Goal: Understand process/instructions: Learn how to perform a task or action

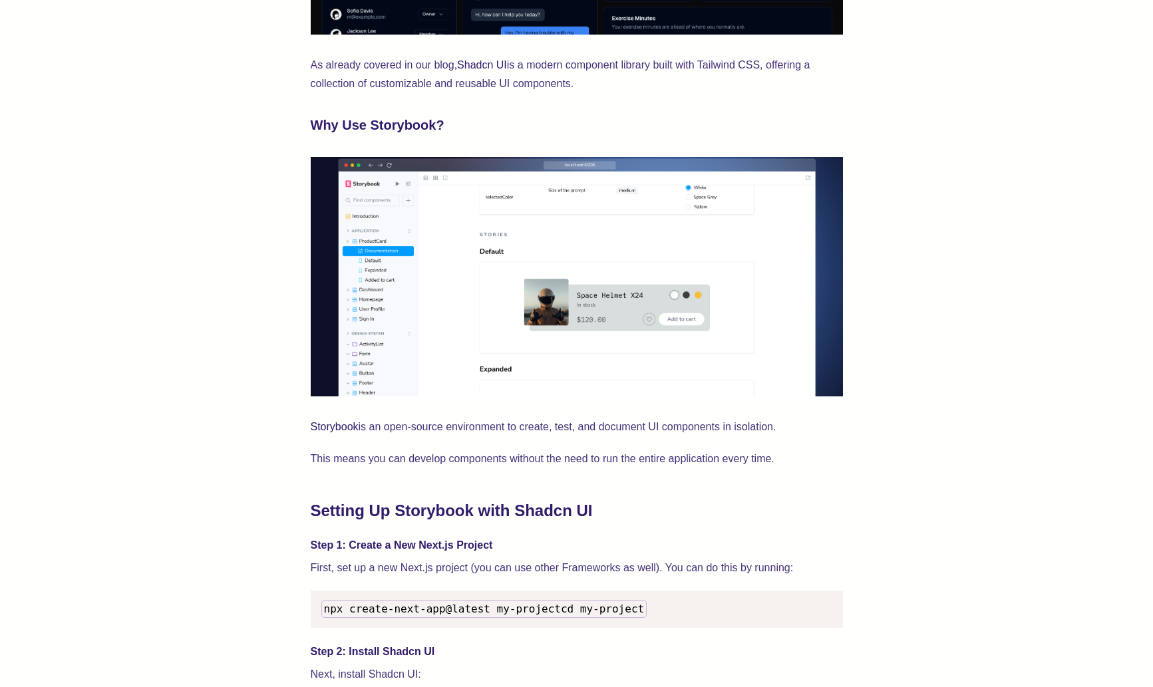
scroll to position [1232, 0]
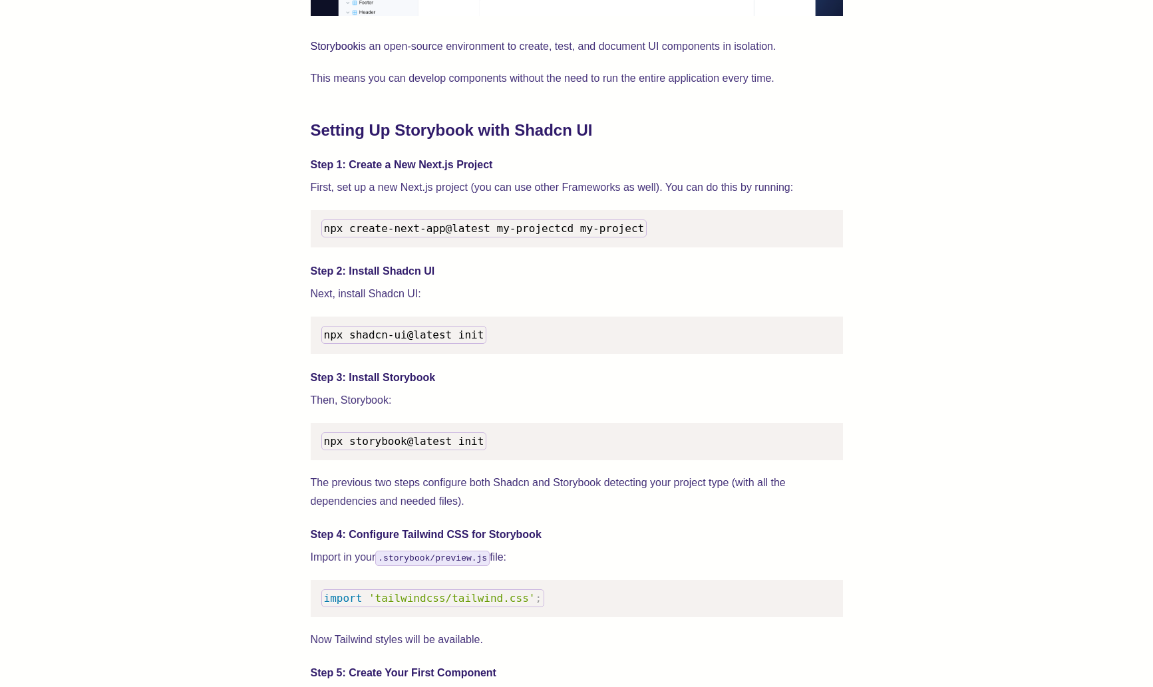
click at [442, 247] on pre "npx create-next-app@latest my-project cd my-project" at bounding box center [577, 228] width 532 height 37
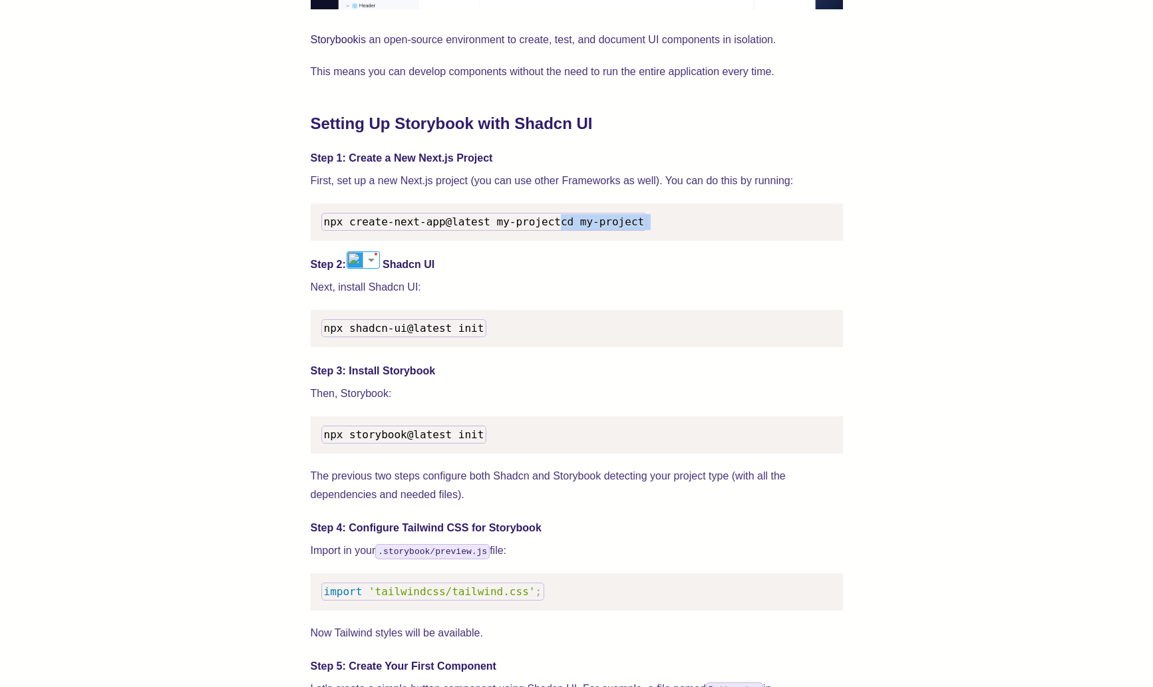
scroll to position [1237, 0]
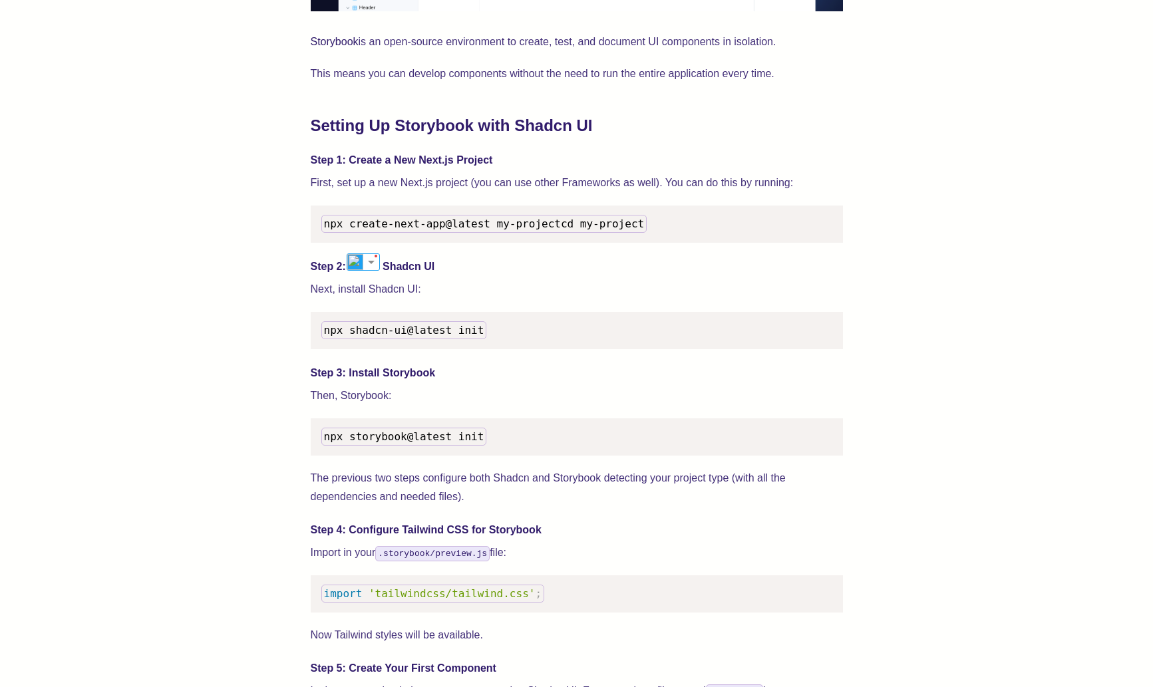
click at [465, 443] on span "npx storybook@latest init" at bounding box center [404, 436] width 160 height 13
drag, startPoint x: 465, startPoint y: 451, endPoint x: 491, endPoint y: 563, distance: 114.7
click at [465, 443] on span "npx storybook@latest init" at bounding box center [404, 436] width 160 height 13
copy span "npx storybook@latest init"
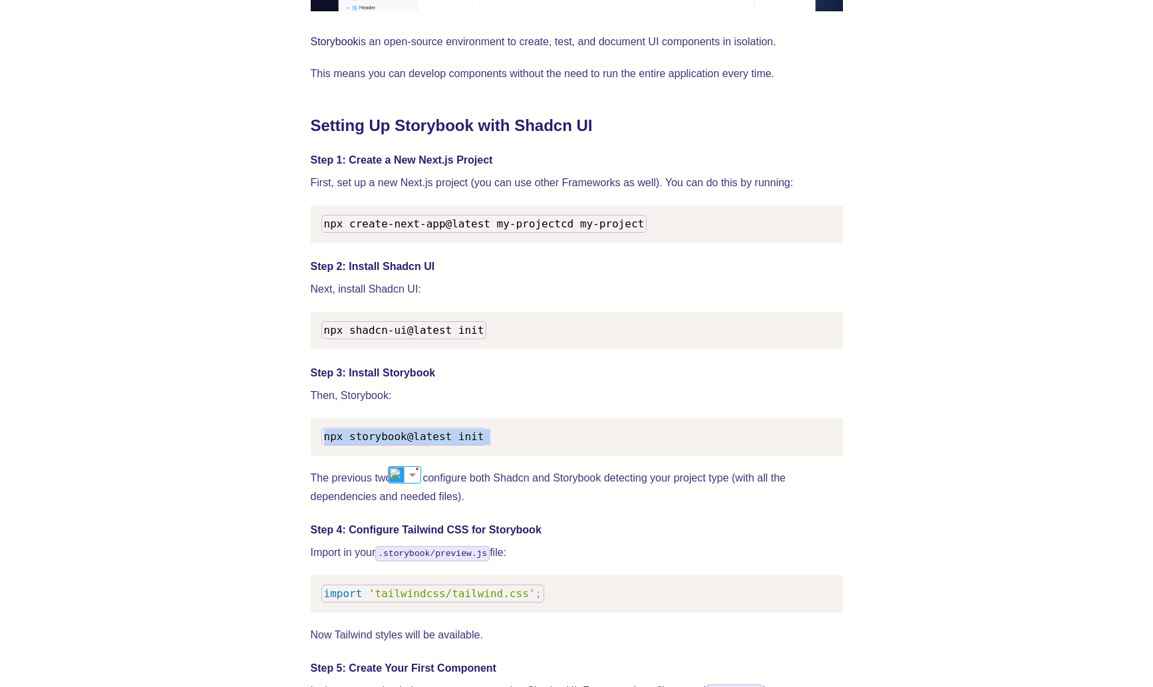
click at [440, 337] on span "npx shadcn-ui@latest init" at bounding box center [404, 330] width 160 height 13
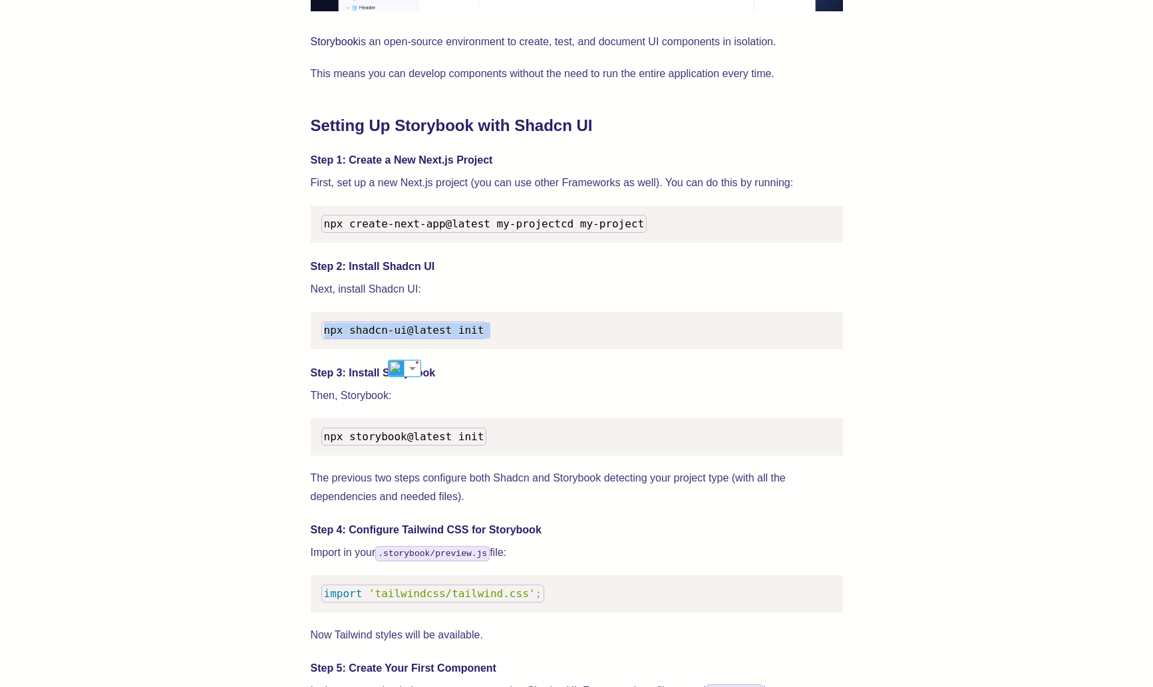
copy span "npx shadcn-ui@latest init"
click at [358, 337] on span "npx shadcn-ui@latest init" at bounding box center [404, 330] width 160 height 13
click at [364, 337] on span "npx shadcn-ui@latest init" at bounding box center [404, 330] width 160 height 13
click at [345, 337] on span "npx shadcn-ui@latest init" at bounding box center [404, 330] width 160 height 13
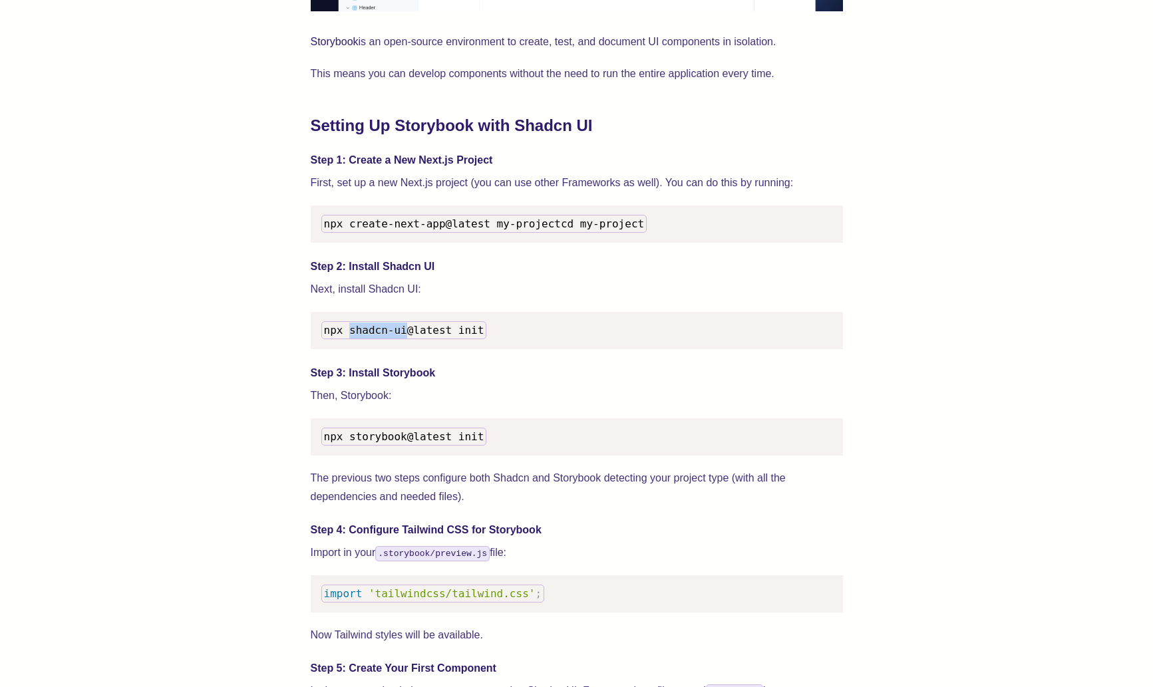
drag, startPoint x: 354, startPoint y: 347, endPoint x: 395, endPoint y: 368, distance: 46.1
click at [407, 337] on span "npx shadcn-ui@latest init" at bounding box center [404, 330] width 160 height 13
copy span "shadcn-ui"
click at [454, 337] on span "npx shadcn-ui@latest init" at bounding box center [404, 330] width 160 height 13
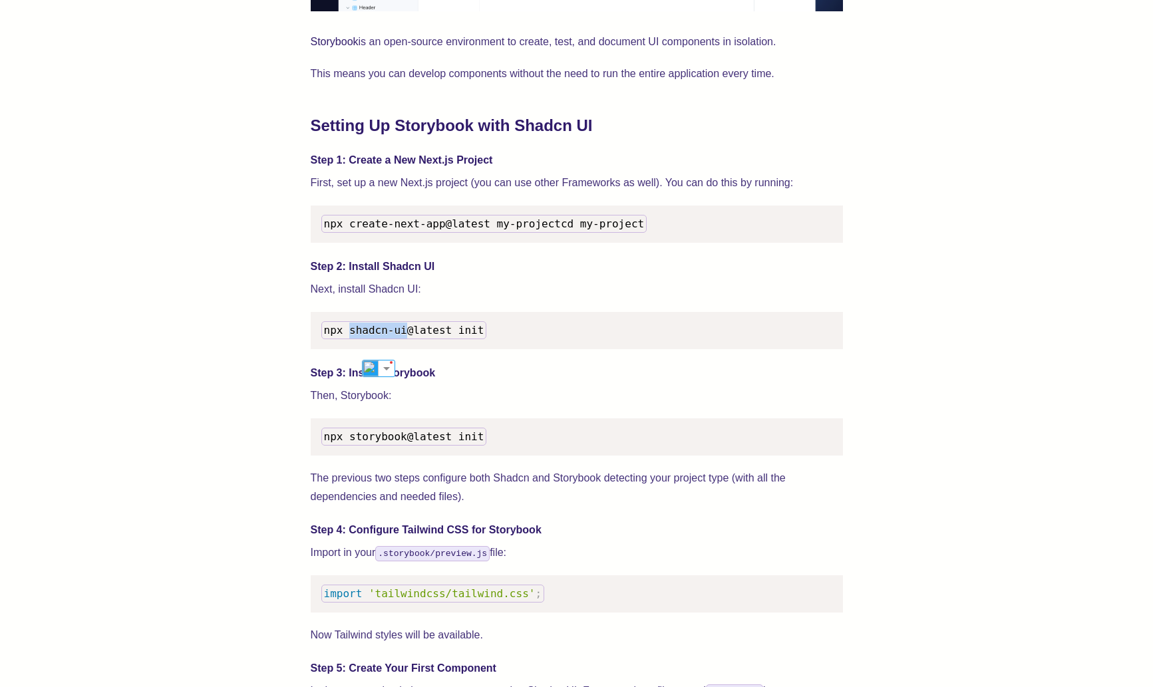
click at [454, 337] on span "npx shadcn-ui@latest init" at bounding box center [404, 330] width 160 height 13
click at [507, 343] on pre "npx shadcn-ui@latest init" at bounding box center [577, 330] width 532 height 37
click at [508, 343] on pre "npx shadcn-ui@latest init" at bounding box center [577, 330] width 532 height 37
copy span "npx shadcn-ui@latest init"
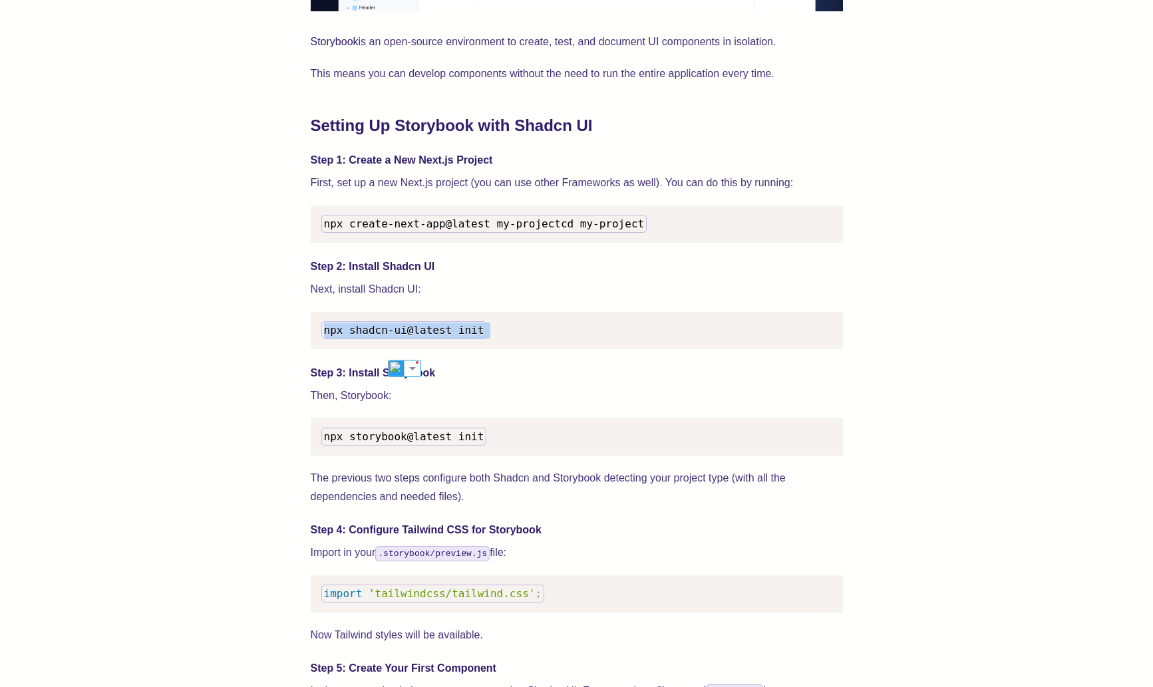
click at [340, 443] on span "npx storybook@latest init" at bounding box center [404, 436] width 160 height 13
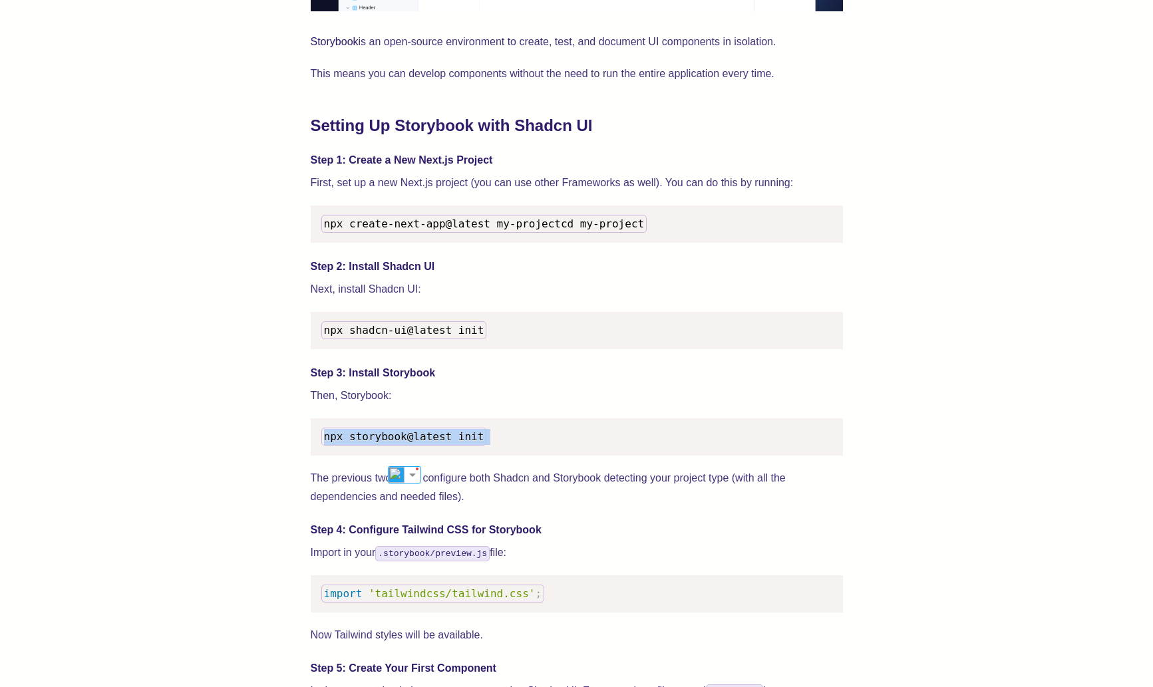
copy span "npx storybook@latest init"
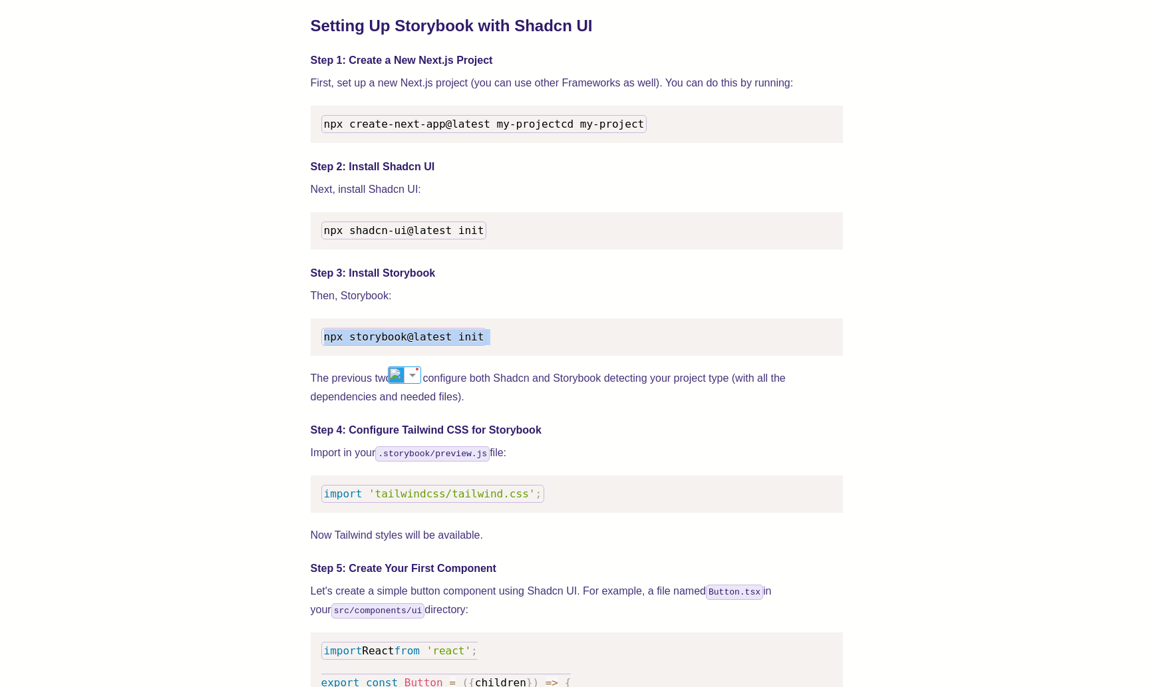
click at [582, 507] on pre "import 'tailwindcss/tailwind.css' ;" at bounding box center [577, 494] width 532 height 37
drag, startPoint x: 385, startPoint y: 472, endPoint x: 489, endPoint y: 469, distance: 104.5
click at [488, 462] on code ".storybook/preview.js" at bounding box center [432, 453] width 114 height 15
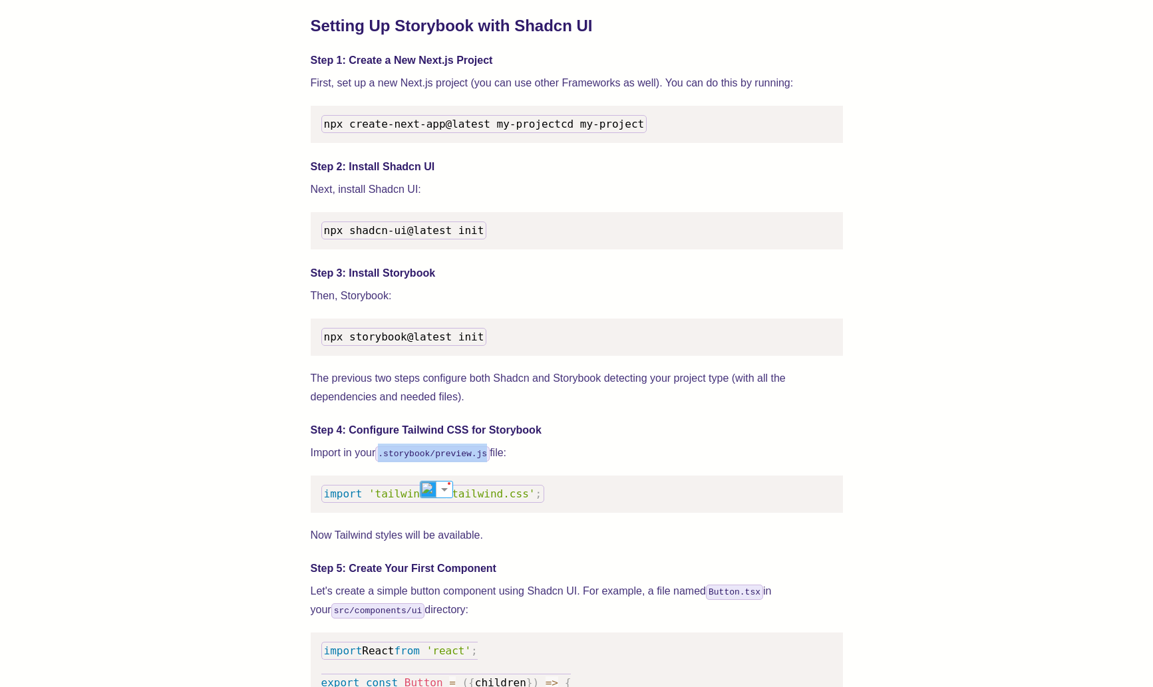
click at [399, 500] on span "'tailwindcss/tailwind.css'" at bounding box center [452, 494] width 166 height 13
click at [398, 500] on span "'tailwindcss/tailwind.css'" at bounding box center [452, 494] width 166 height 13
click at [399, 500] on span "'tailwindcss/tailwind.css'" at bounding box center [452, 494] width 166 height 13
copy code "import 'tailwindcss/tailwind.css' ;"
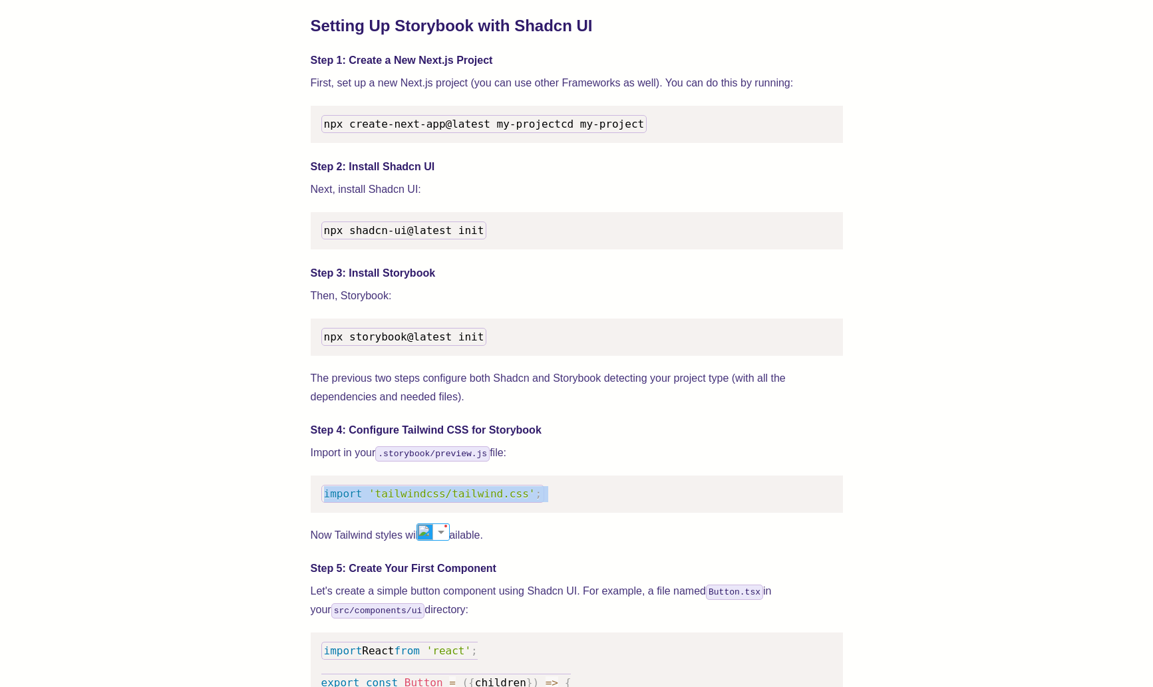
scroll to position [1424, 0]
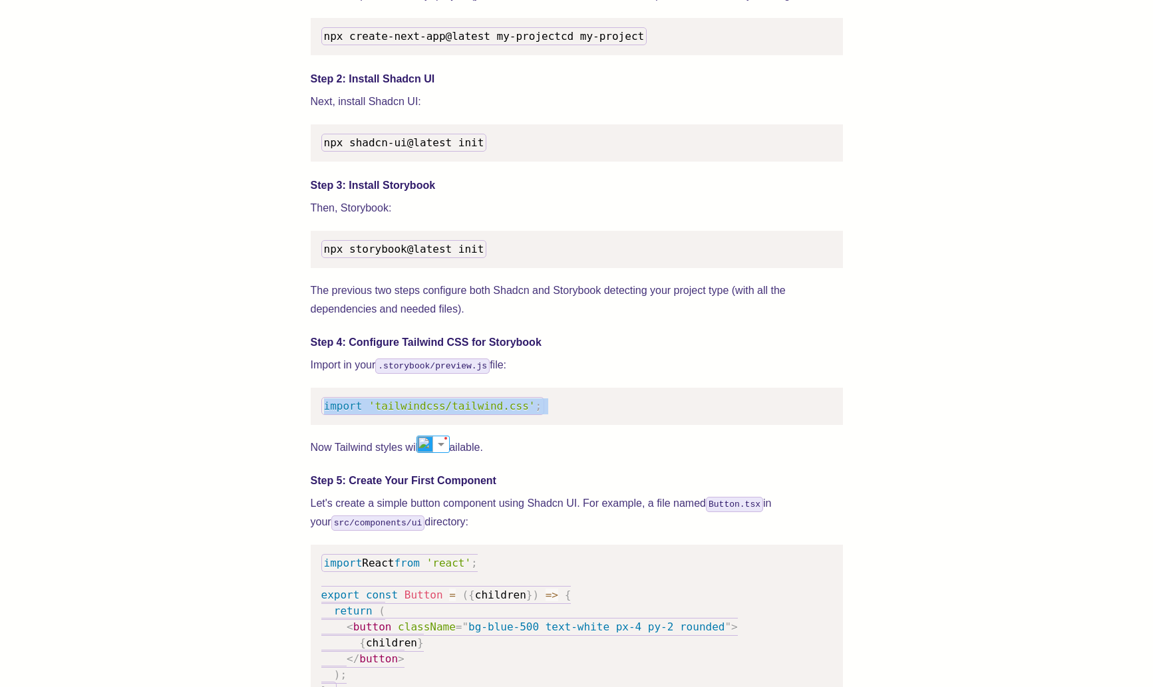
click at [322, 406] on pre "import 'tailwindcss/tailwind.css' ;" at bounding box center [577, 406] width 532 height 37
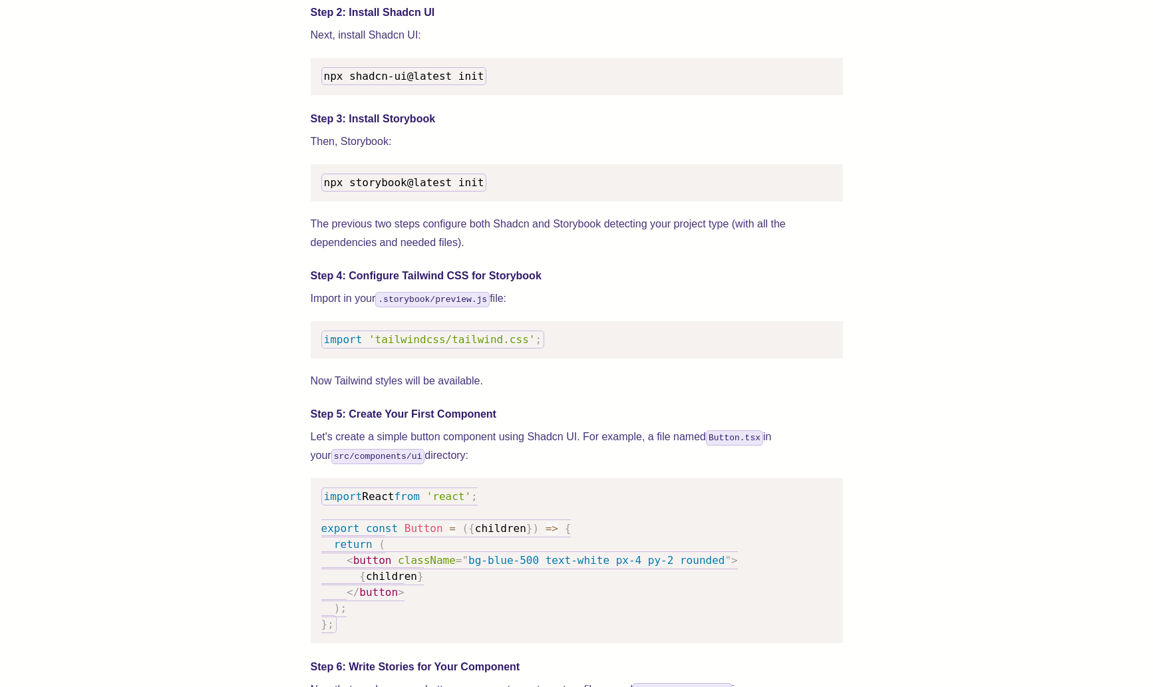
scroll to position [1430, 0]
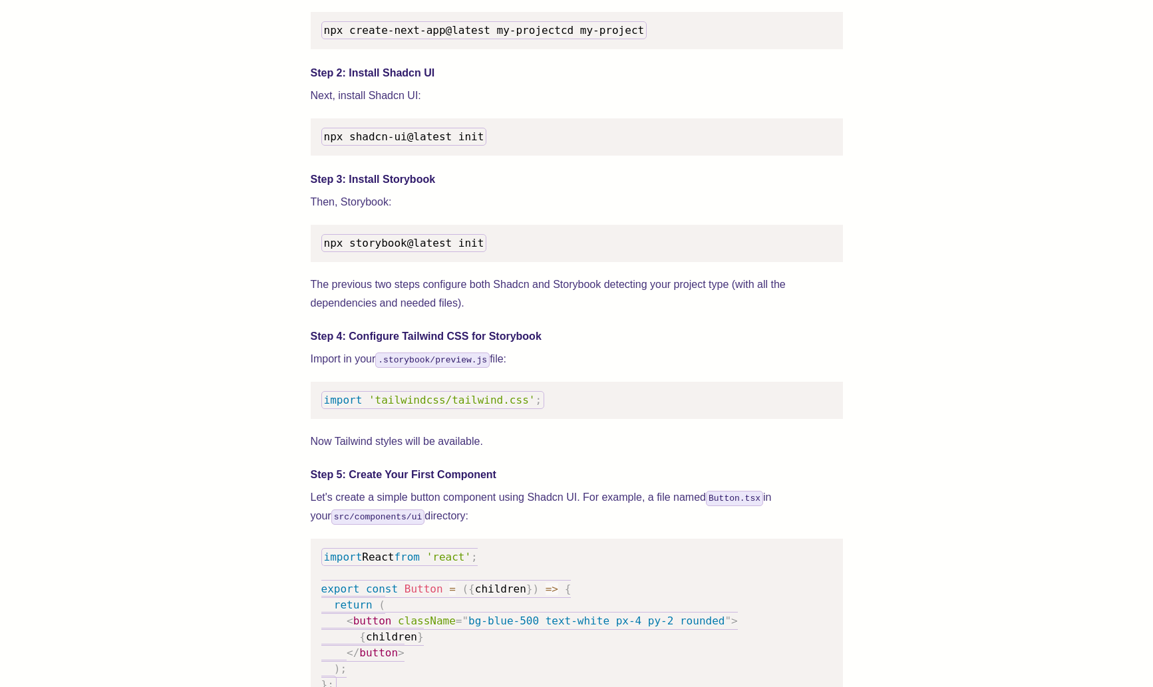
click at [397, 249] on span "npx storybook@latest init" at bounding box center [404, 243] width 160 height 13
copy span "npx storybook@latest init"
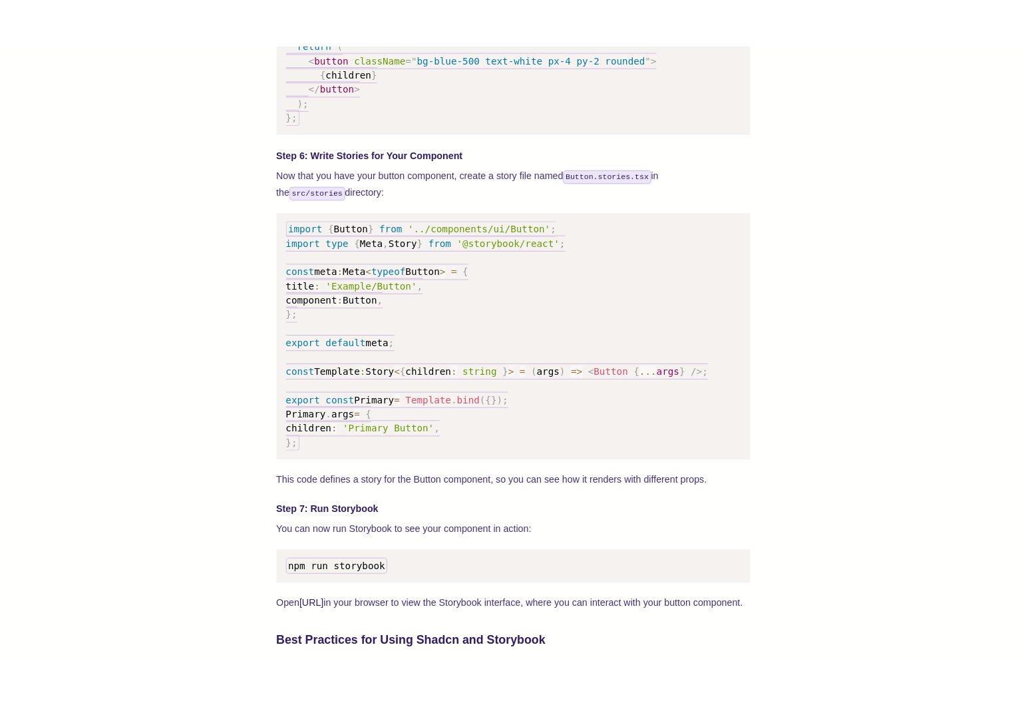
scroll to position [2245, 0]
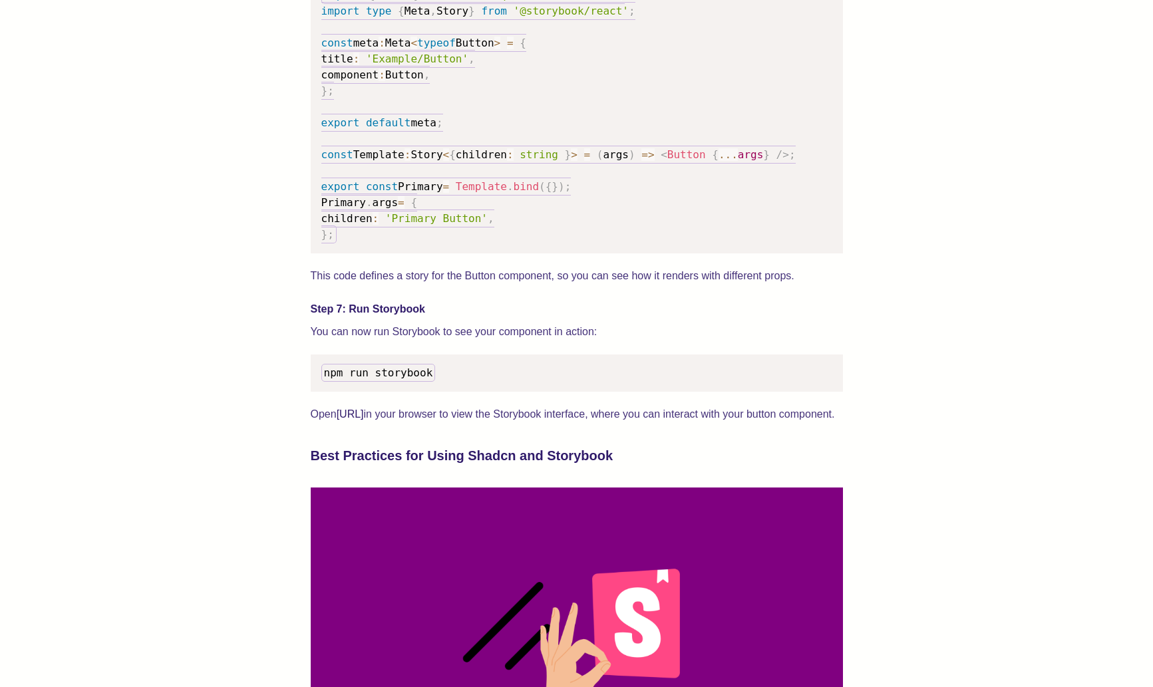
click at [400, 379] on span "npm run storybook" at bounding box center [378, 373] width 109 height 13
